Goal: Find specific page/section: Find specific page/section

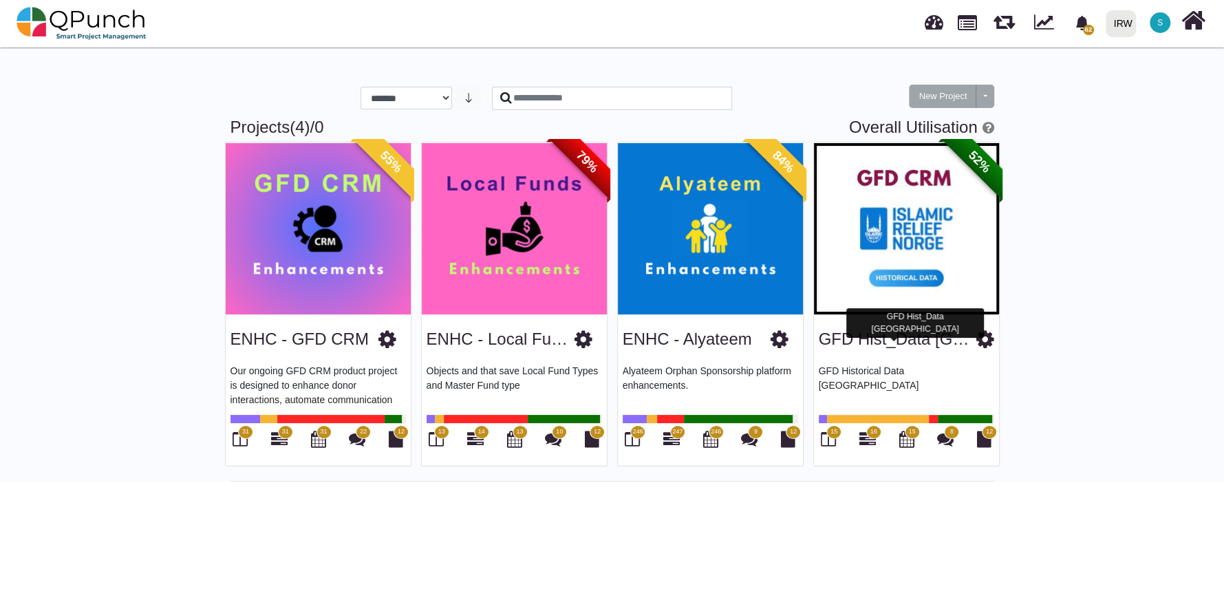
drag, startPoint x: 877, startPoint y: 347, endPoint x: 844, endPoint y: 359, distance: 35.0
click at [844, 359] on div "GFD Hist_Data Norway GFD Historical Data Norway 15 16 15 8 12" at bounding box center [906, 390] width 185 height 151
click at [849, 341] on link "GFD Hist_Data [GEOGRAPHIC_DATA]" at bounding box center [963, 339] width 288 height 19
click at [851, 348] on link "GFD Hist_Data [GEOGRAPHIC_DATA]" at bounding box center [963, 339] width 288 height 19
click at [899, 343] on link "GFD Hist_Data [GEOGRAPHIC_DATA]" at bounding box center [963, 339] width 288 height 19
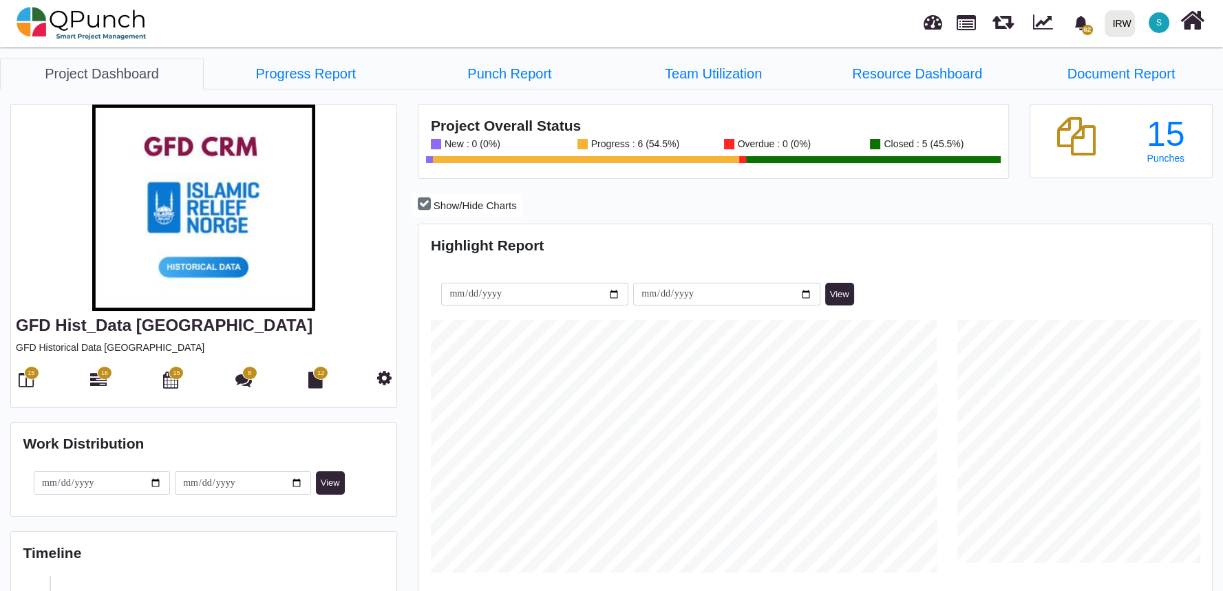
scroll to position [253, 263]
click at [31, 375] on span "15" at bounding box center [31, 374] width 7 height 10
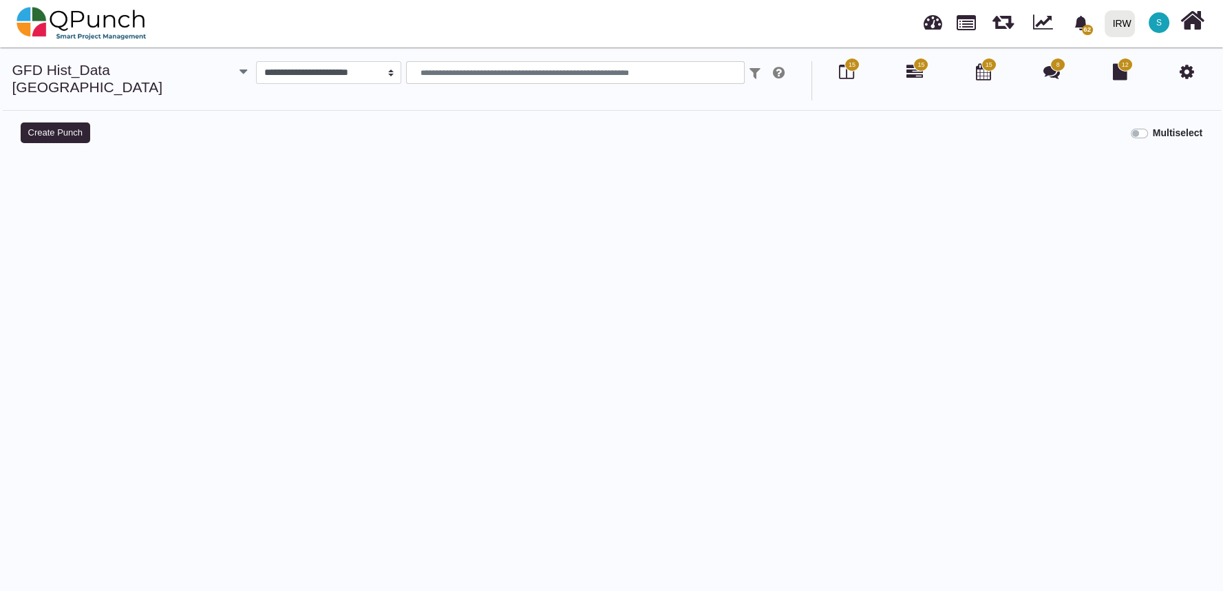
click at [31, 375] on div at bounding box center [611, 443] width 1202 height 591
select select
